Goal: Information Seeking & Learning: Learn about a topic

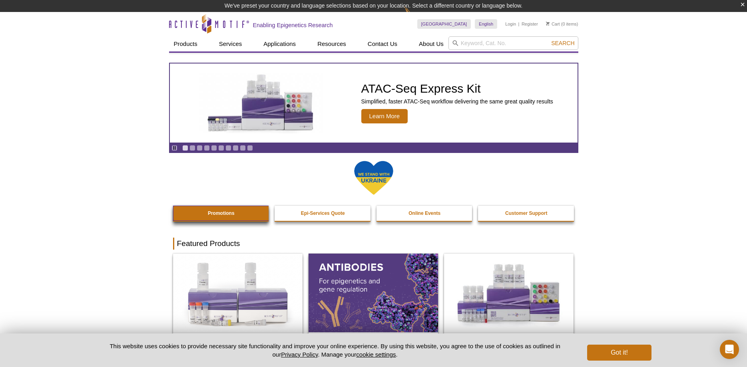
click at [196, 213] on link "Promotions" at bounding box center [221, 213] width 97 height 15
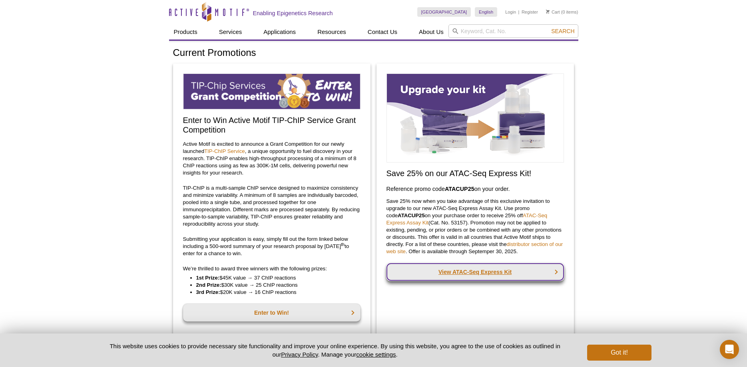
click at [481, 277] on link "View ATAC-Seq Express Kit" at bounding box center [476, 273] width 178 height 18
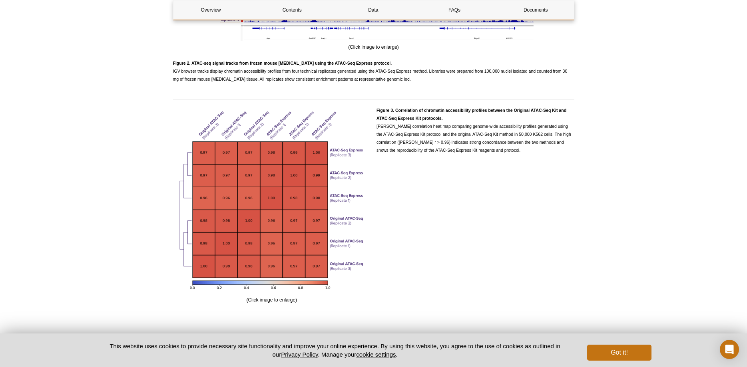
scroll to position [1591, 0]
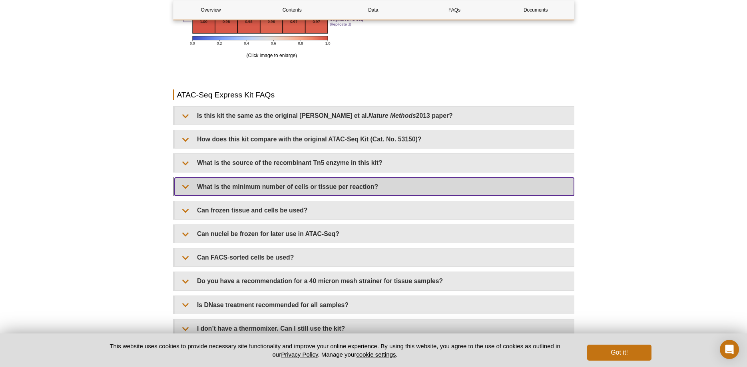
click at [477, 196] on summary "What is the minimum number of cells or tissue per reaction?" at bounding box center [374, 187] width 399 height 18
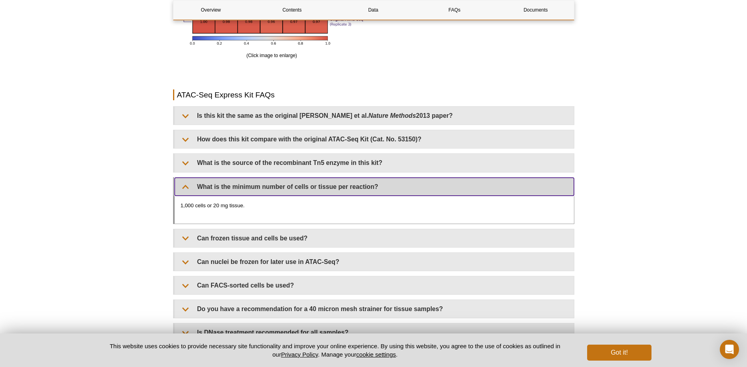
click at [477, 196] on summary "What is the minimum number of cells or tissue per reaction?" at bounding box center [374, 187] width 399 height 18
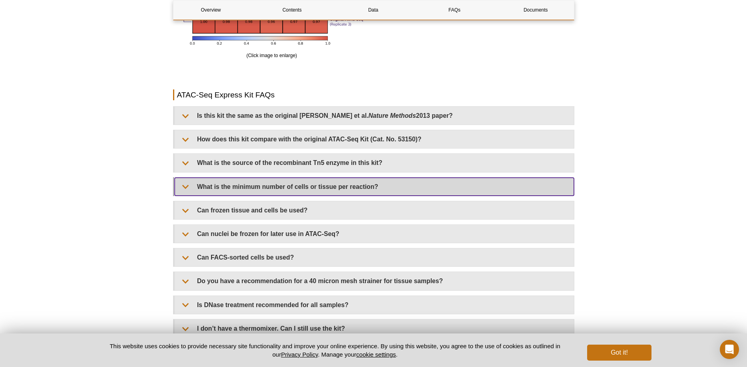
click at [477, 196] on summary "What is the minimum number of cells or tissue per reaction?" at bounding box center [374, 187] width 399 height 18
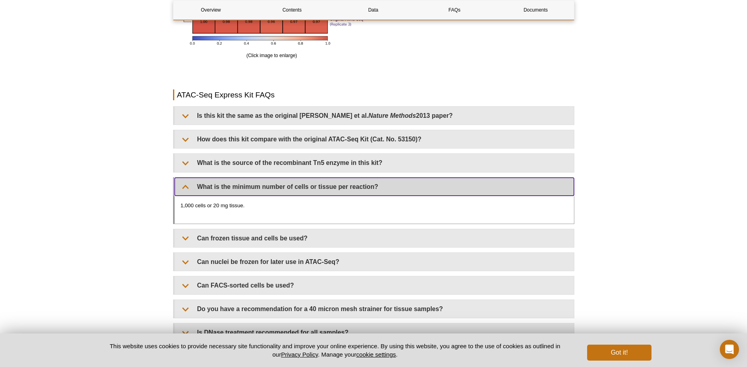
click at [477, 196] on summary "What is the minimum number of cells or tissue per reaction?" at bounding box center [374, 187] width 399 height 18
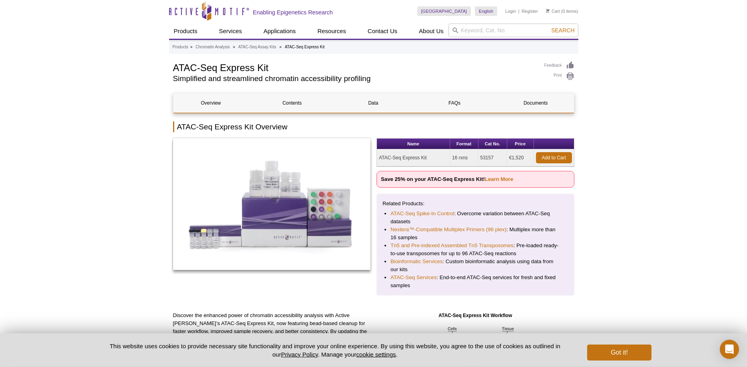
scroll to position [0, 0]
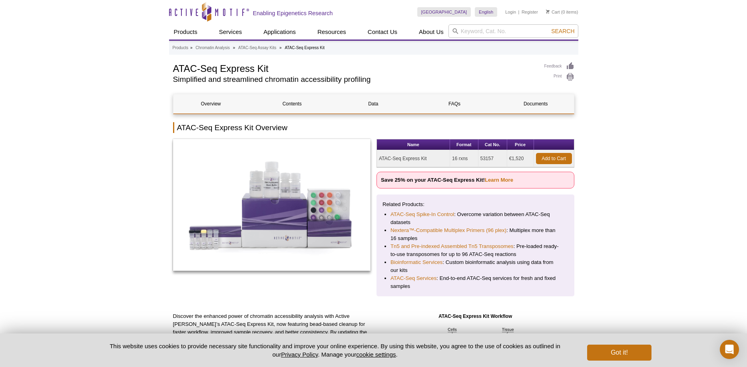
drag, startPoint x: 497, startPoint y: 157, endPoint x: 480, endPoint y: 160, distance: 17.0
click at [480, 160] on td "53157" at bounding box center [493, 158] width 29 height 17
copy td "53157"
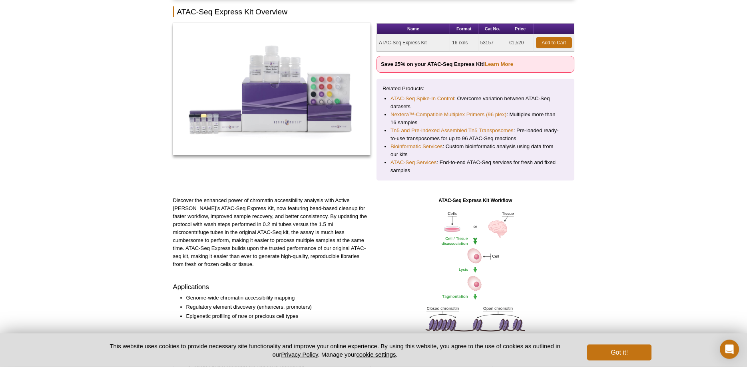
scroll to position [122, 0]
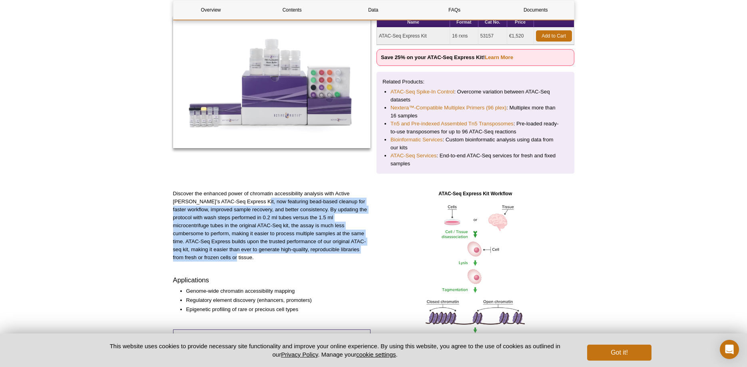
drag, startPoint x: 240, startPoint y: 204, endPoint x: 357, endPoint y: 259, distance: 129.7
click at [357, 259] on div "Discover the enhanced power of chromatin accessibility analysis with Active Mot…" at bounding box center [272, 353] width 198 height 326
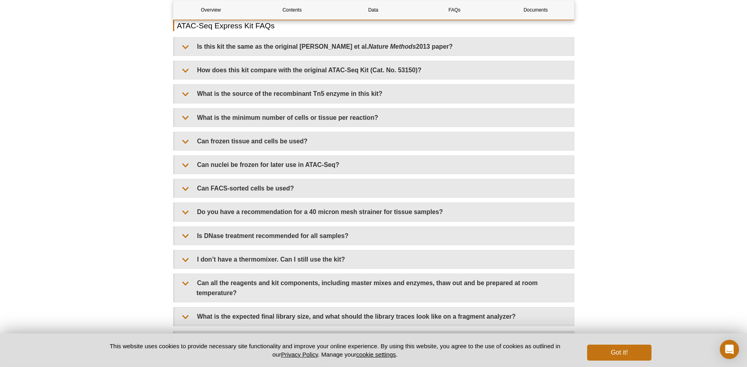
scroll to position [1672, 0]
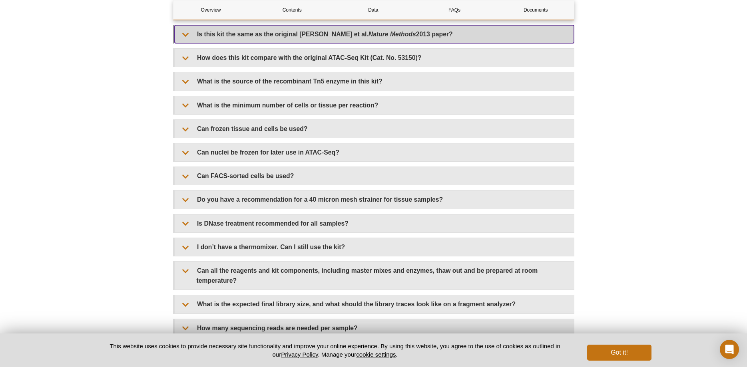
click at [242, 43] on summary "Is this kit the same as the original Buenrostro et al. Nature Methods 2013 pape…" at bounding box center [374, 34] width 399 height 18
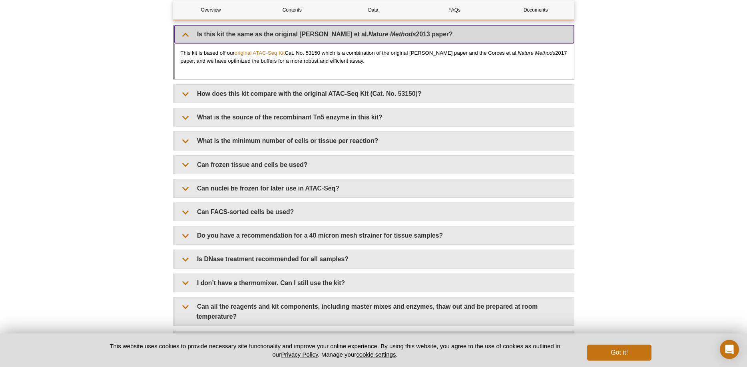
click at [242, 43] on summary "Is this kit the same as the original Buenrostro et al. Nature Methods 2013 pape…" at bounding box center [374, 34] width 399 height 18
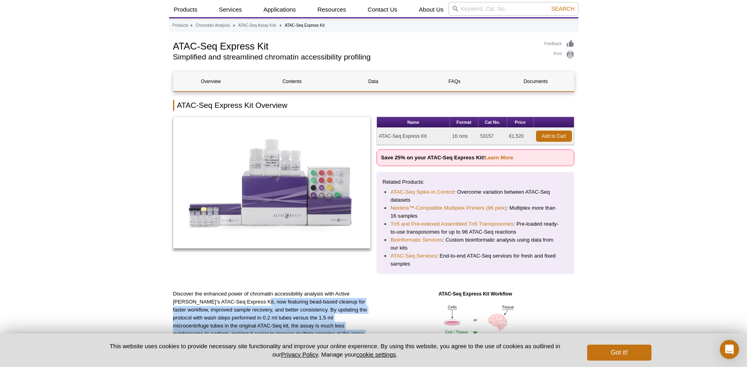
scroll to position [0, 0]
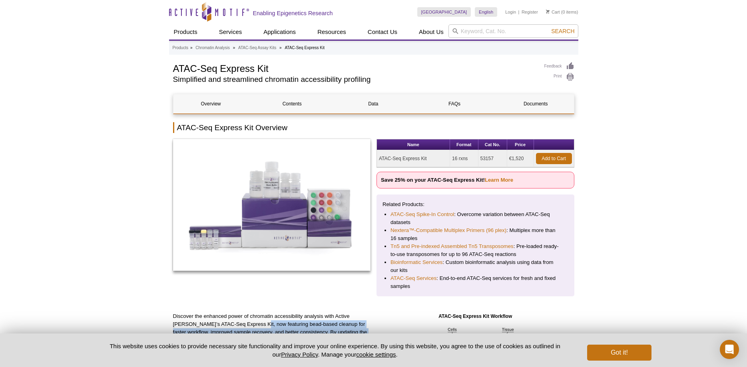
drag, startPoint x: 499, startPoint y: 159, endPoint x: 480, endPoint y: 159, distance: 18.8
click at [480, 159] on td "53157" at bounding box center [493, 158] width 29 height 17
copy td "53157"
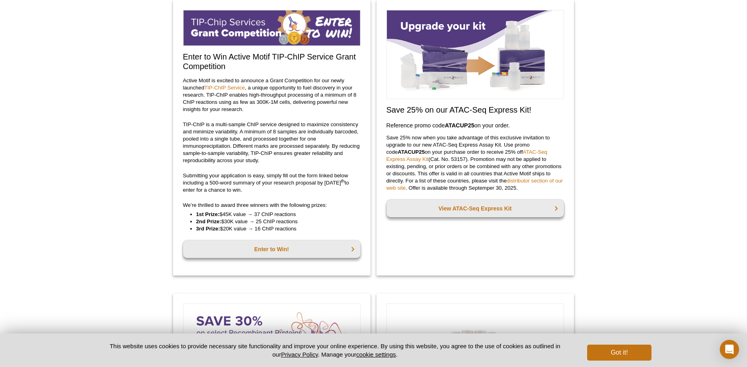
scroll to position [64, 0]
click at [534, 182] on link "distributor section of our web site" at bounding box center [475, 184] width 177 height 13
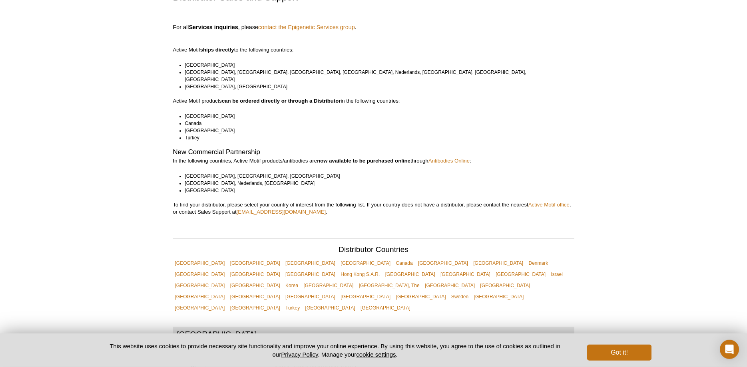
scroll to position [163, 0]
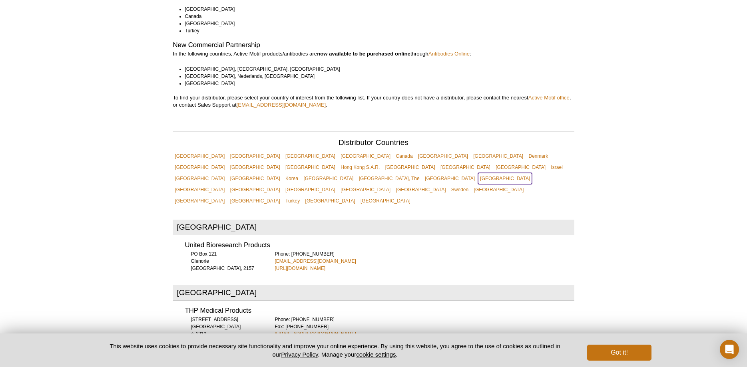
click at [478, 173] on link "[GEOGRAPHIC_DATA]" at bounding box center [505, 178] width 54 height 11
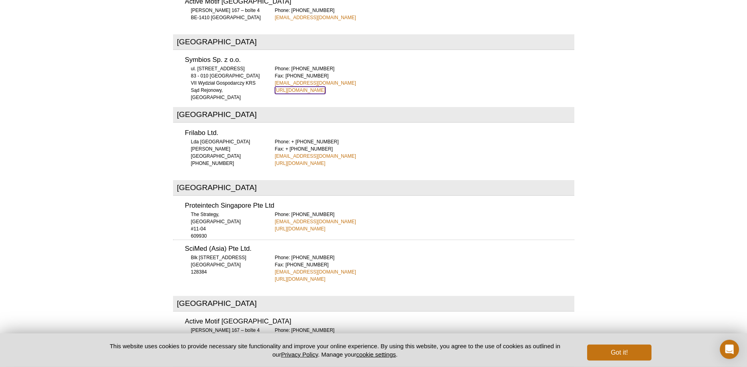
click at [315, 87] on link "http://www.symbios.com.pl" at bounding box center [300, 90] width 51 height 7
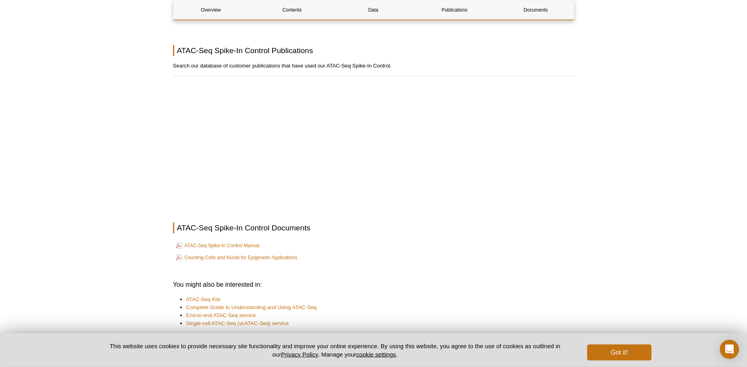
scroll to position [1467, 0]
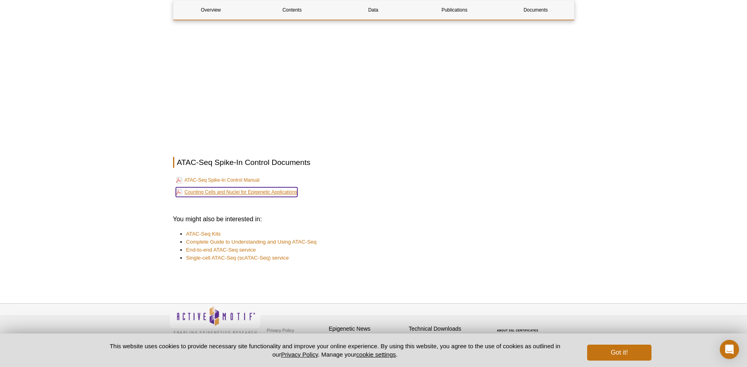
click at [284, 188] on link "Counting Cells and Nuclei for Epigenetic Applications" at bounding box center [237, 193] width 122 height 10
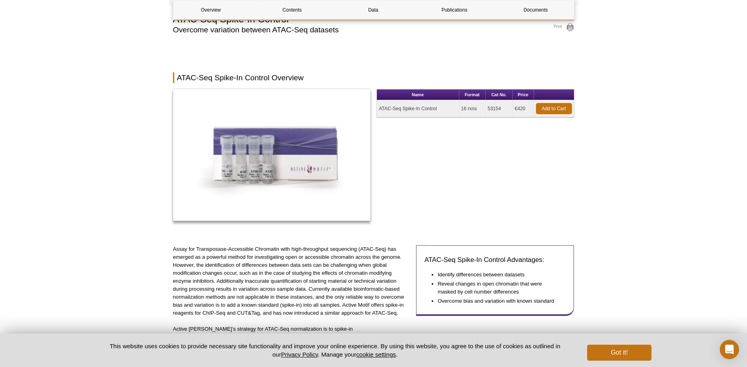
scroll to position [0, 0]
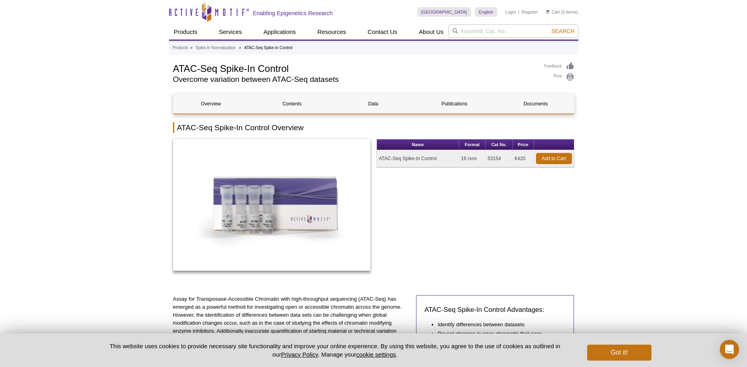
drag, startPoint x: 489, startPoint y: 158, endPoint x: 505, endPoint y: 157, distance: 16.8
click at [505, 157] on td "53154" at bounding box center [499, 158] width 27 height 17
copy td "53154"
